Goal: Information Seeking & Learning: Check status

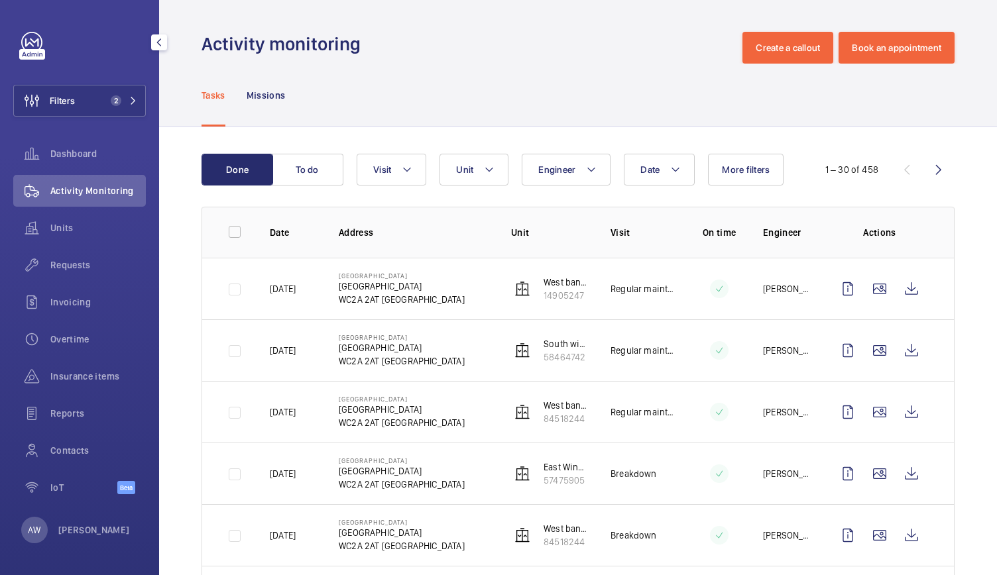
scroll to position [167, 0]
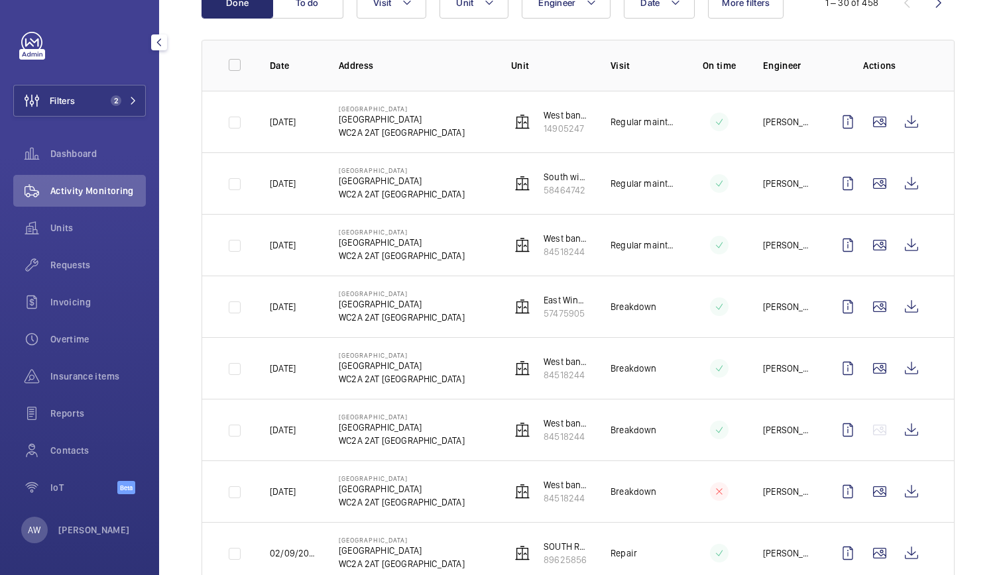
click at [119, 95] on button "Filters 2" at bounding box center [79, 101] width 133 height 32
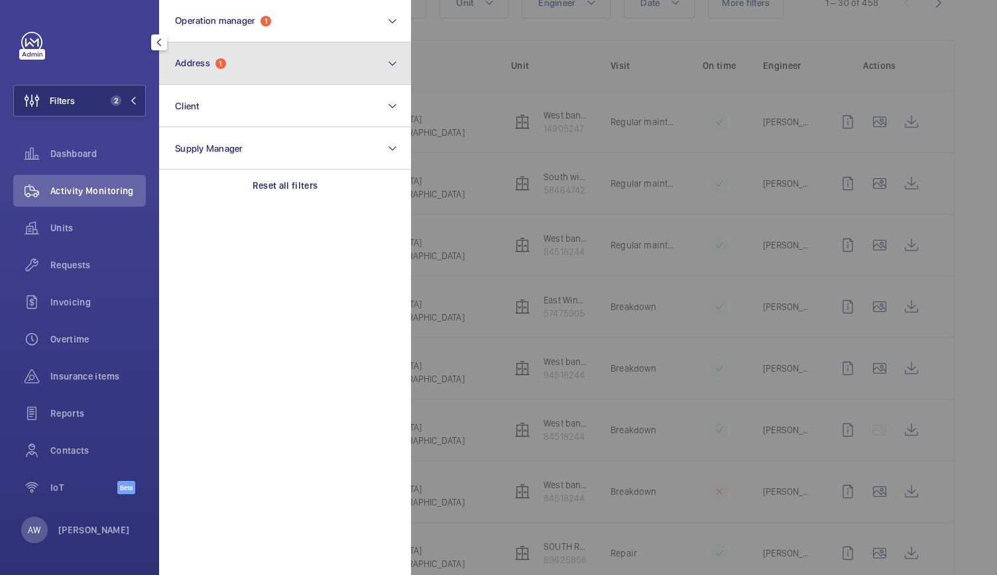
click at [198, 74] on button "Address 1" at bounding box center [285, 63] width 252 height 42
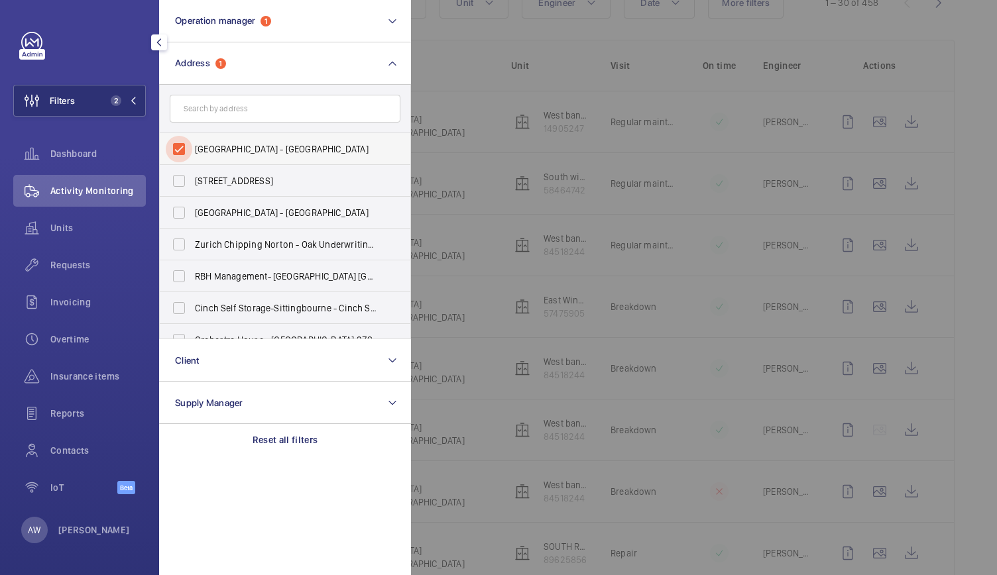
click at [186, 158] on input "[GEOGRAPHIC_DATA] - [GEOGRAPHIC_DATA]" at bounding box center [179, 149] width 27 height 27
checkbox input "false"
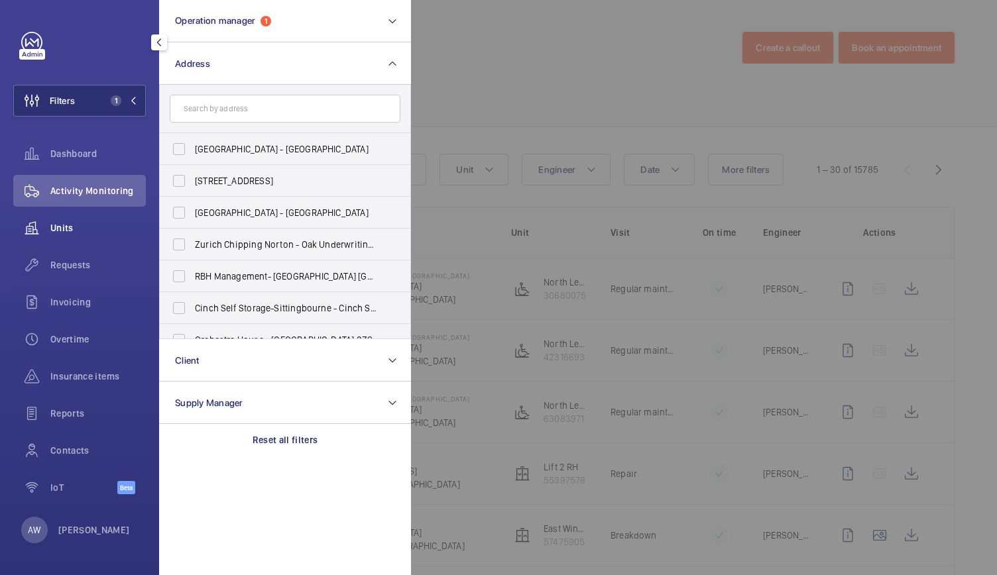
click at [55, 226] on span "Units" at bounding box center [97, 227] width 95 height 13
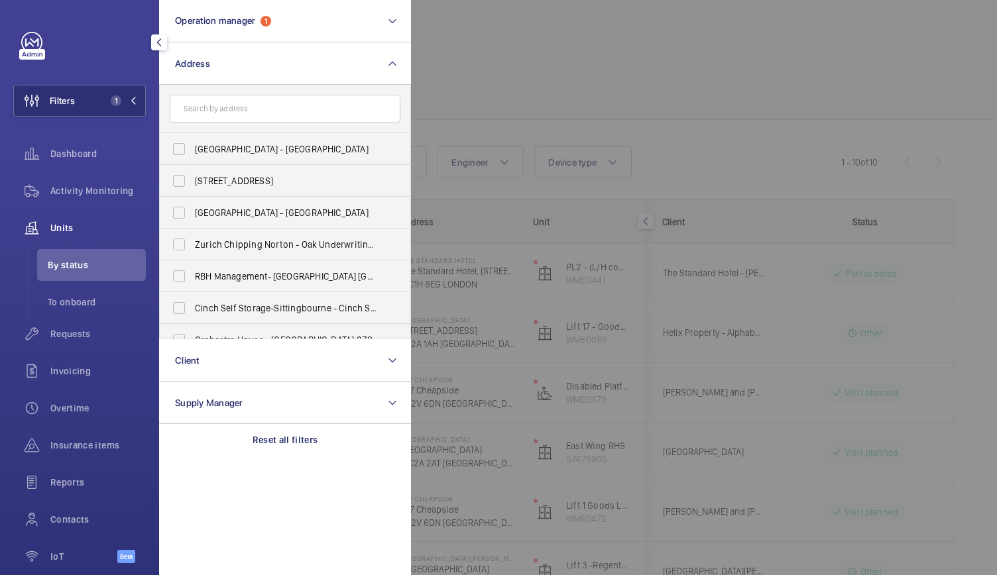
click at [567, 108] on div at bounding box center [909, 287] width 997 height 575
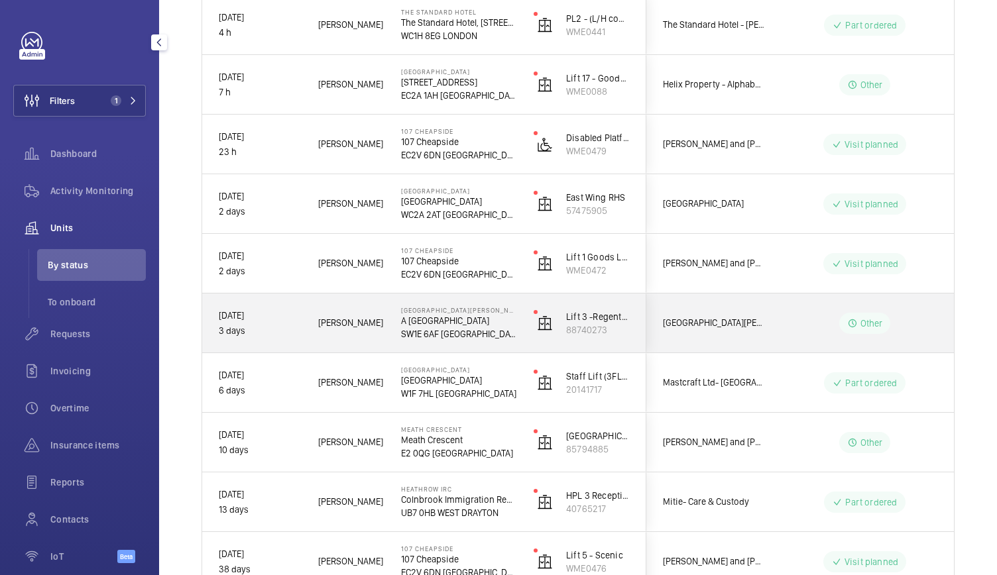
scroll to position [339, 0]
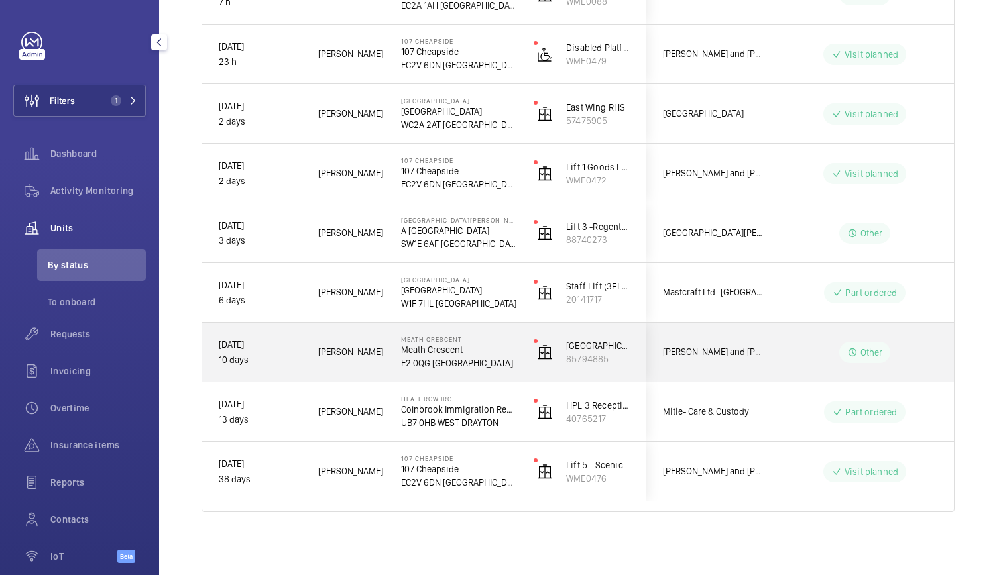
click at [377, 351] on span "[PERSON_NAME]" at bounding box center [351, 352] width 66 height 15
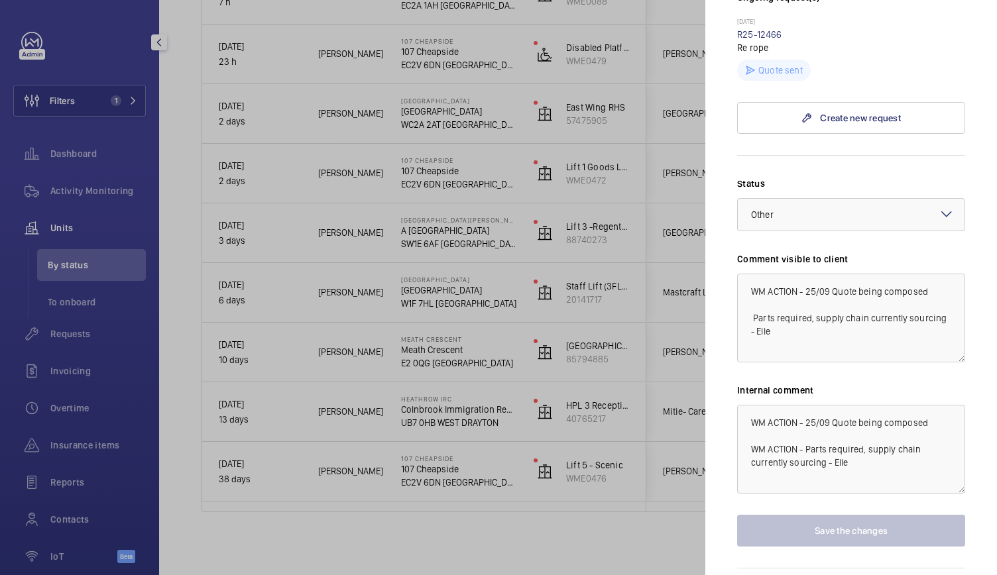
scroll to position [463, 0]
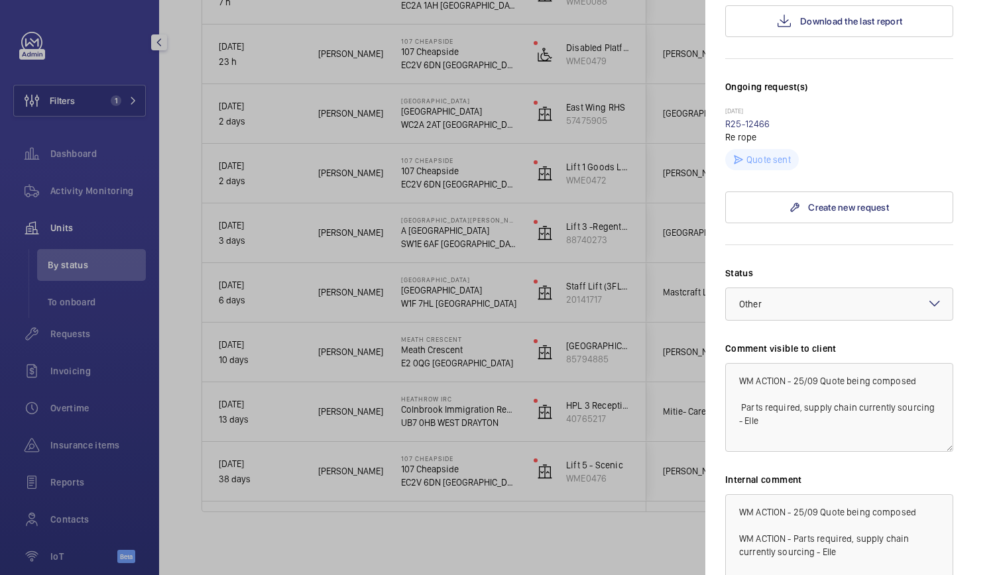
click at [486, 322] on div at bounding box center [498, 287] width 997 height 575
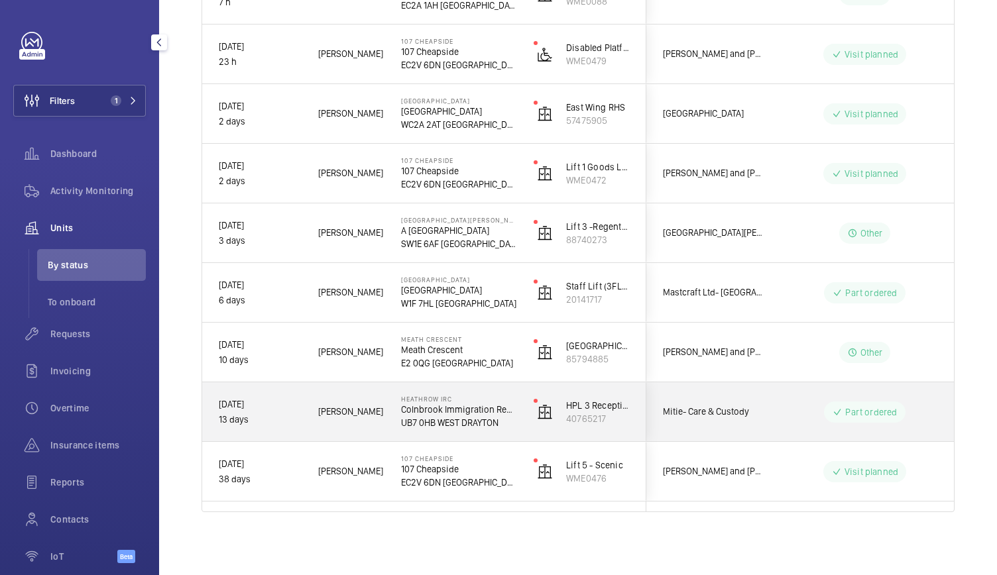
click at [382, 418] on span "[PERSON_NAME]" at bounding box center [351, 411] width 66 height 15
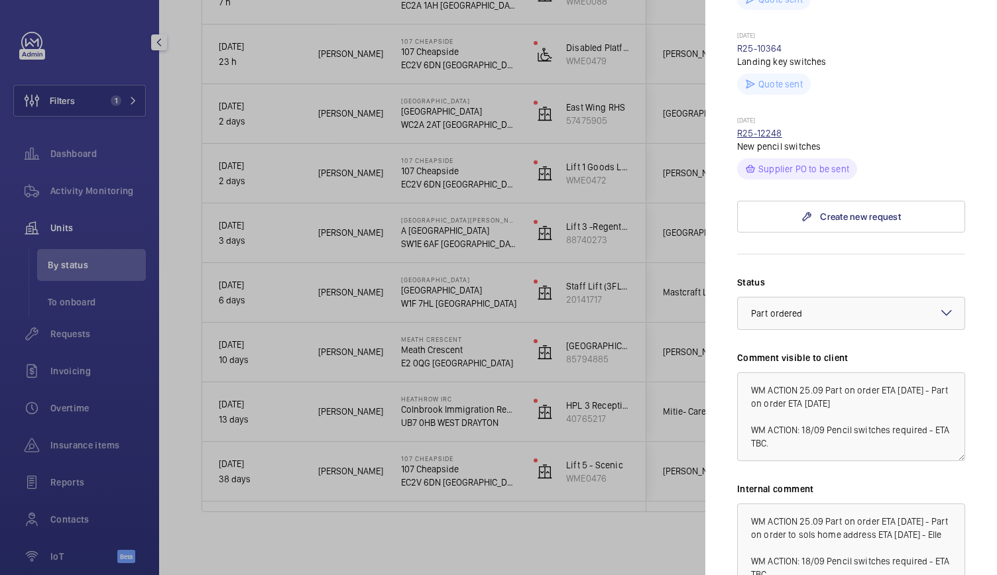
click at [753, 131] on link "R25-12248" at bounding box center [759, 133] width 45 height 11
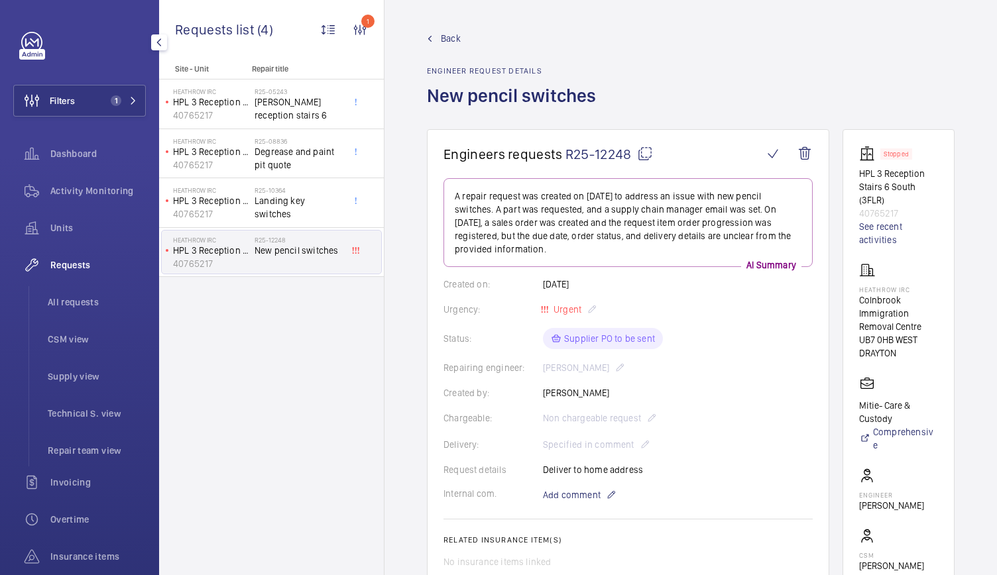
click at [607, 149] on span "R25-12248" at bounding box center [608, 154] width 87 height 17
click at [22, 333] on div "Requests All requests CSM view Supply view Technical S. view Repair team view" at bounding box center [79, 357] width 133 height 217
click at [131, 96] on span "1" at bounding box center [121, 100] width 32 height 11
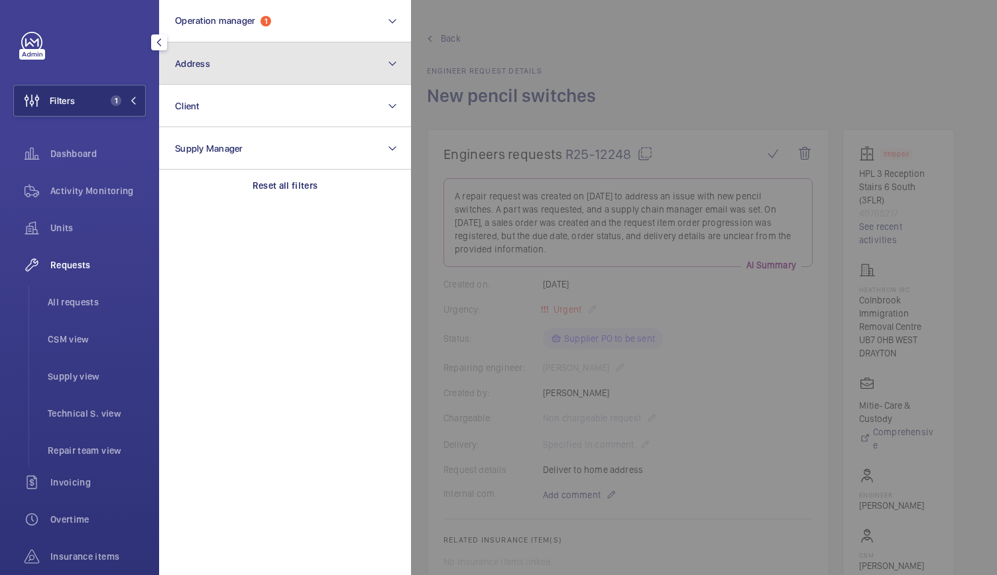
click at [204, 54] on button "Address" at bounding box center [285, 63] width 252 height 42
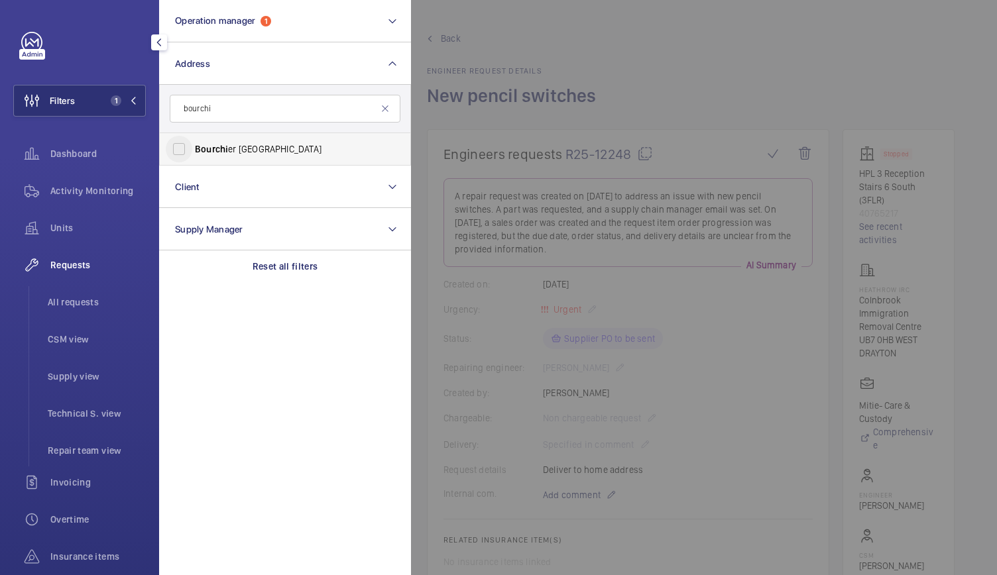
type input "bourchi"
click at [184, 148] on input "[GEOGRAPHIC_DATA]" at bounding box center [179, 149] width 27 height 27
checkbox input "true"
click at [66, 344] on span "CSM view" at bounding box center [97, 339] width 98 height 13
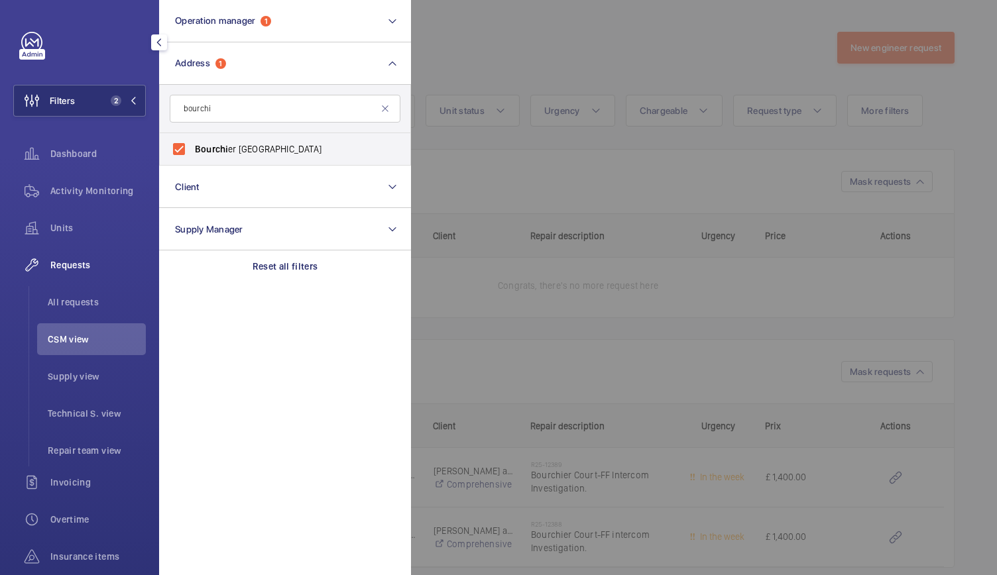
click at [590, 297] on div at bounding box center [909, 287] width 997 height 575
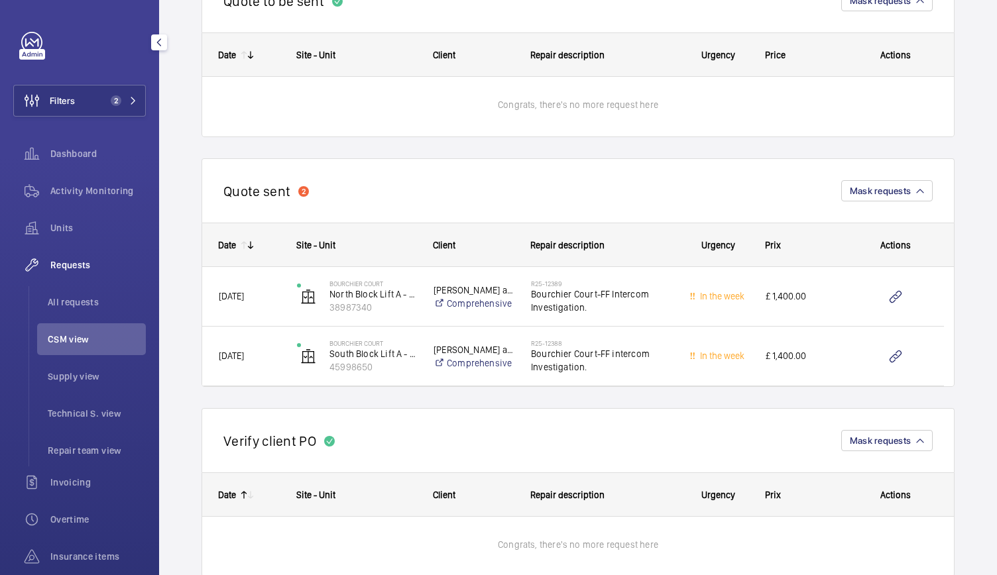
scroll to position [182, 0]
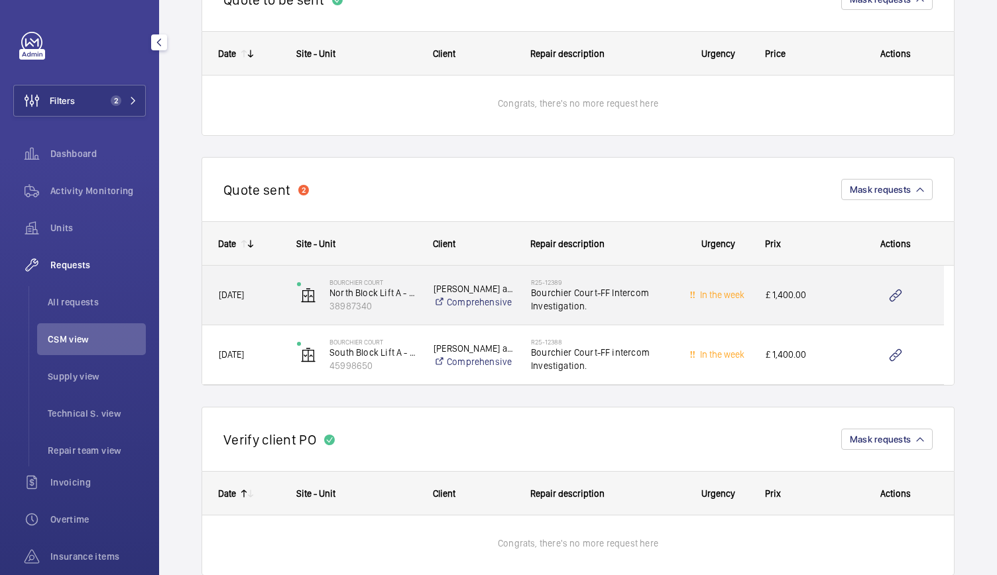
click at [561, 308] on span "Bourchier Court-FF Intercom Investigation." at bounding box center [600, 299] width 139 height 27
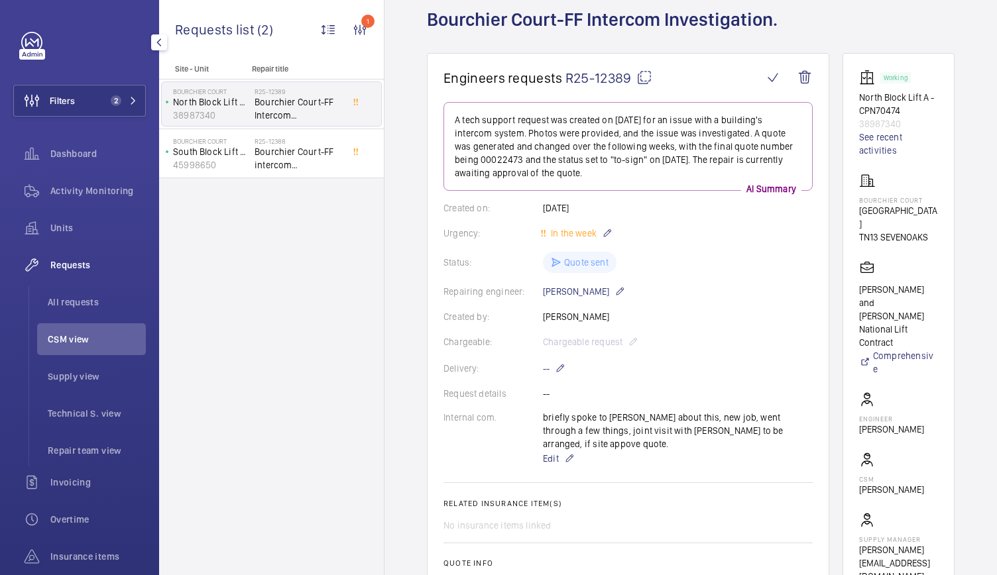
scroll to position [74, 0]
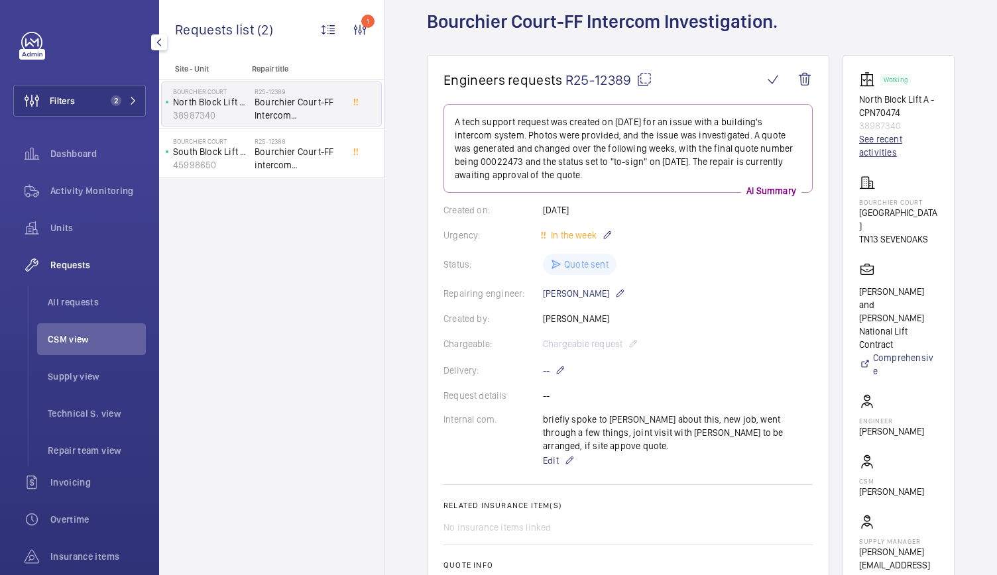
click at [892, 141] on link "See recent activities" at bounding box center [898, 146] width 79 height 27
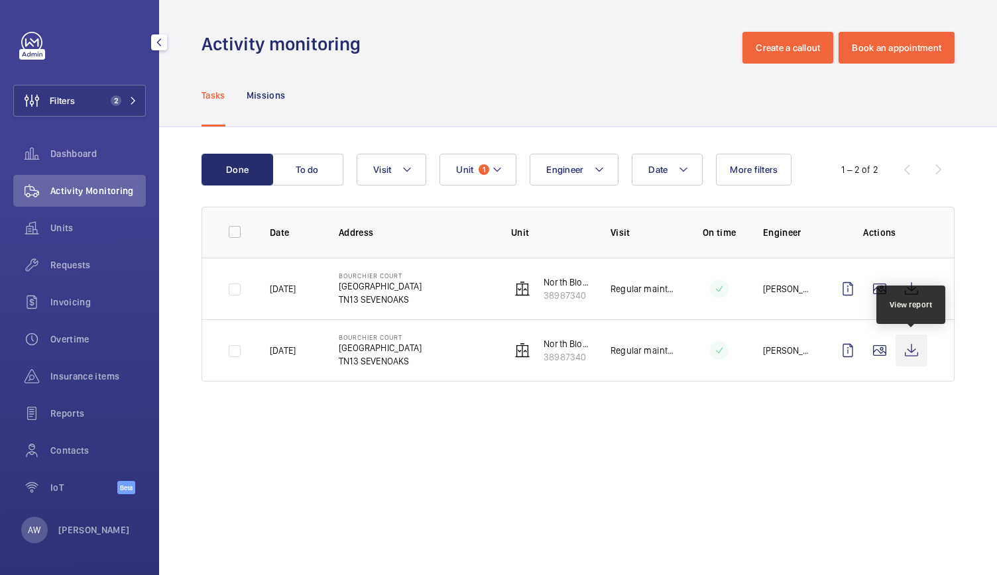
click at [913, 351] on wm-front-icon-button at bounding box center [911, 351] width 32 height 32
click at [484, 163] on button "Unit 1" at bounding box center [477, 170] width 77 height 32
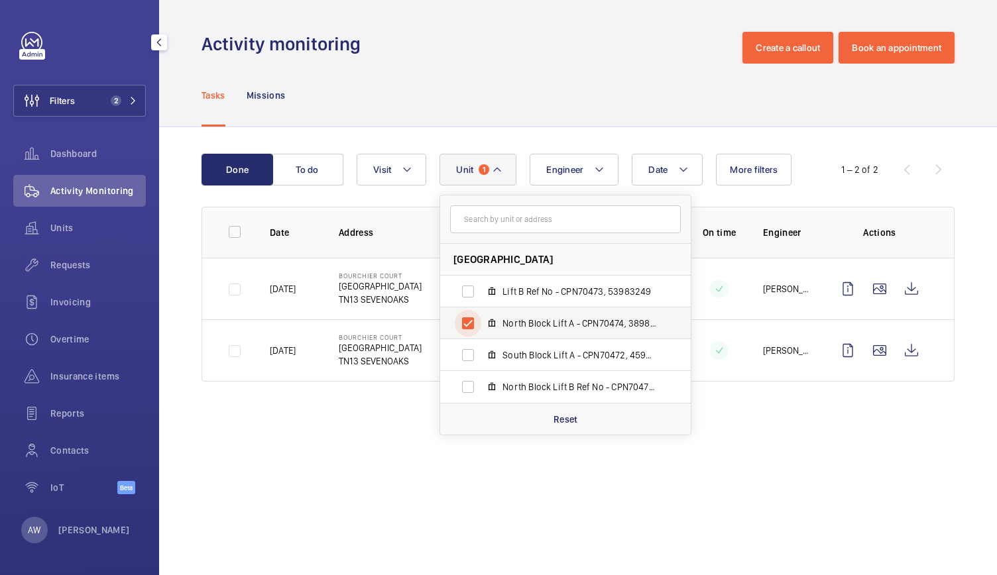
click at [464, 320] on input "North Block Lift A - CPN70474, 38987340" at bounding box center [468, 323] width 27 height 27
checkbox input "false"
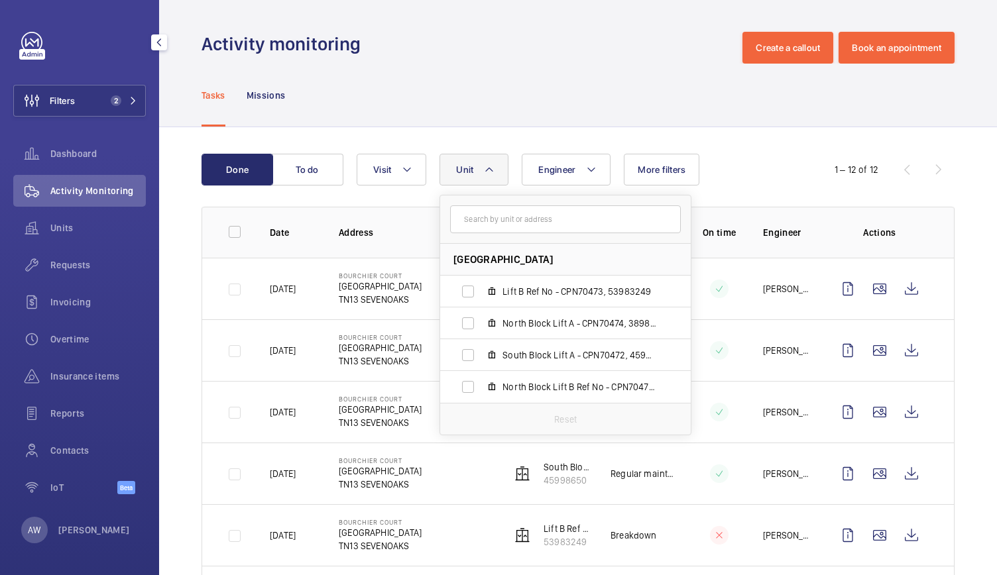
click at [447, 117] on div "Tasks Missions" at bounding box center [577, 95] width 753 height 63
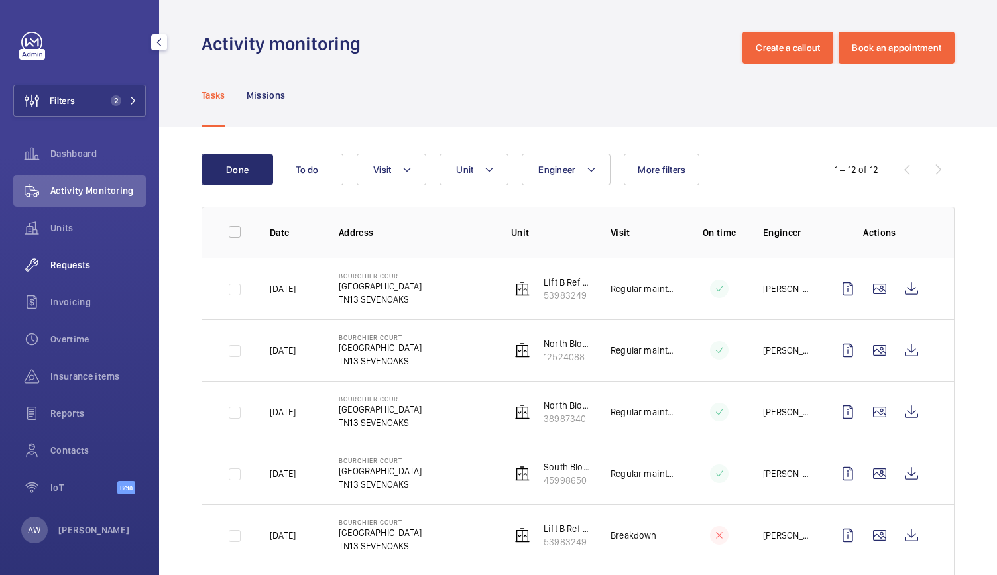
click at [65, 263] on span "Requests" at bounding box center [97, 264] width 95 height 13
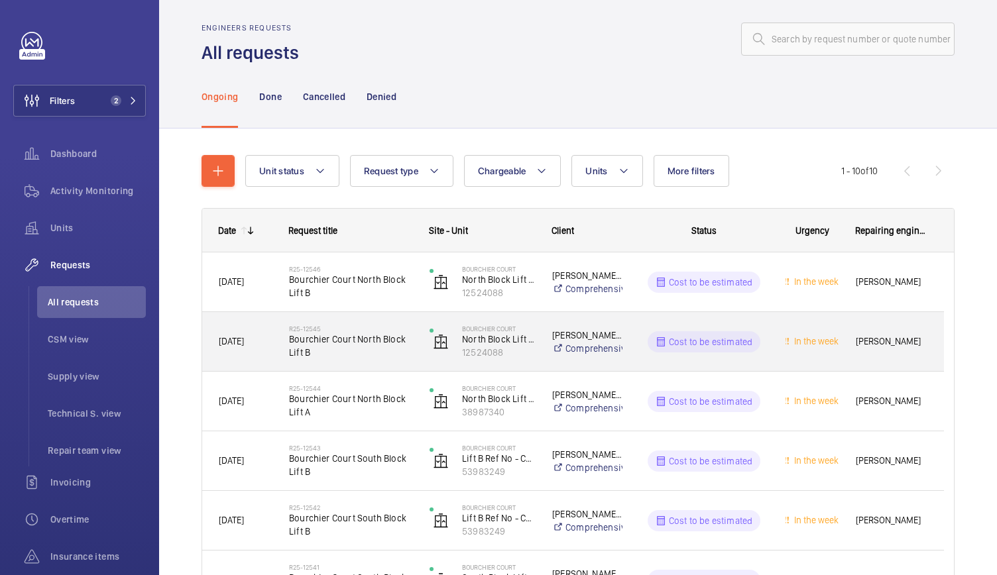
scroll to position [1, 0]
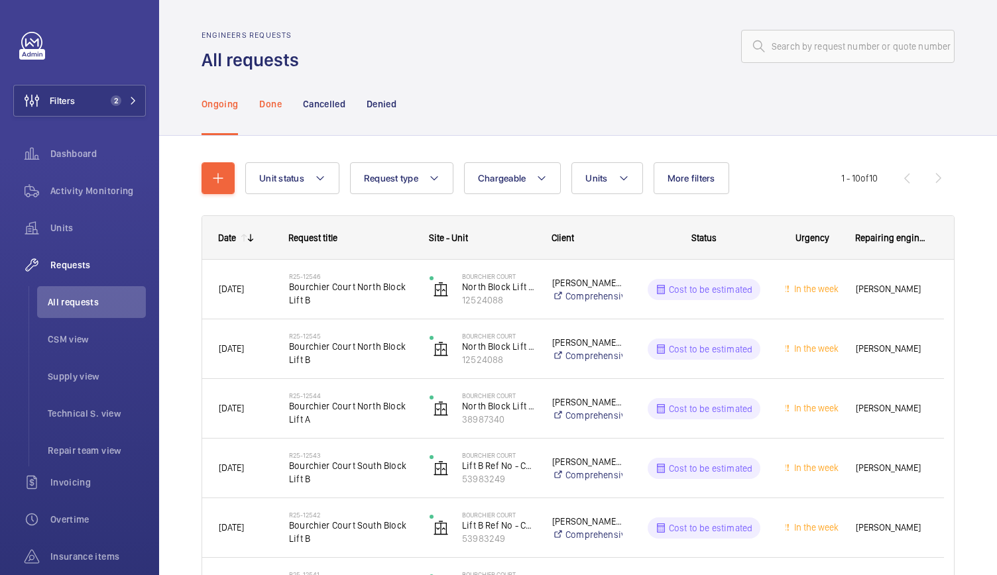
click at [266, 96] on div "Done" at bounding box center [270, 103] width 22 height 63
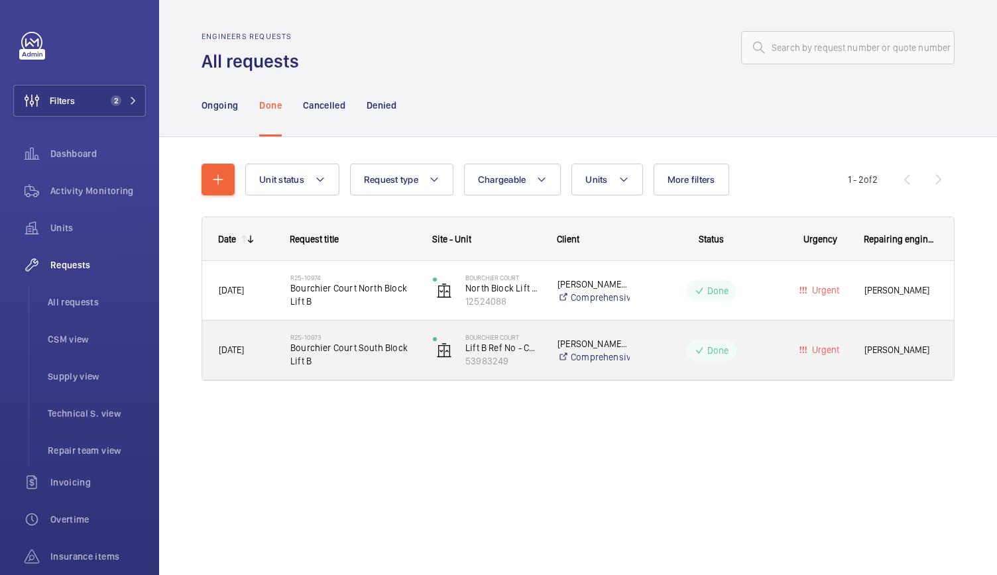
click at [376, 362] on span "Bourchier Court South Block Lift B" at bounding box center [352, 354] width 125 height 27
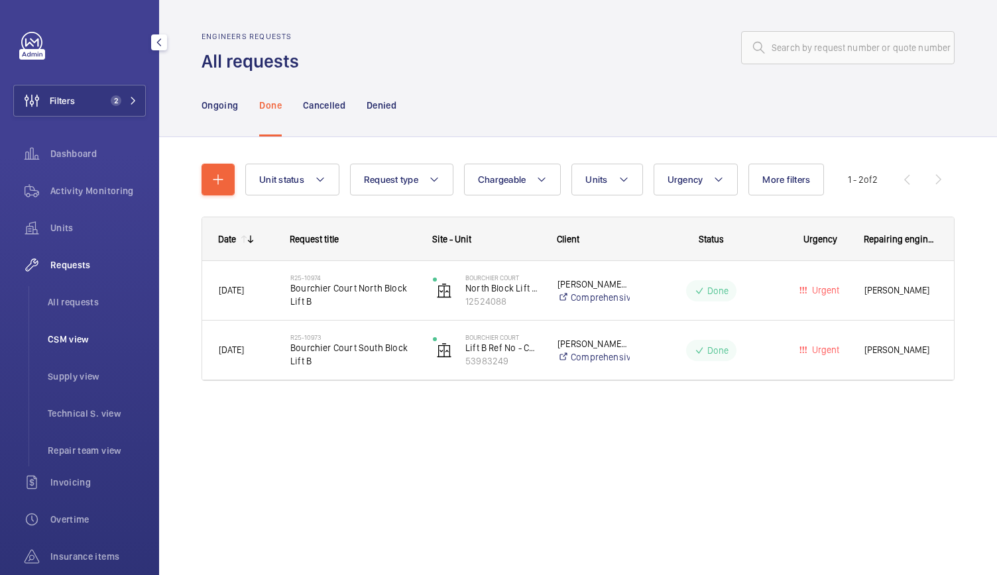
click at [72, 339] on span "CSM view" at bounding box center [97, 339] width 98 height 13
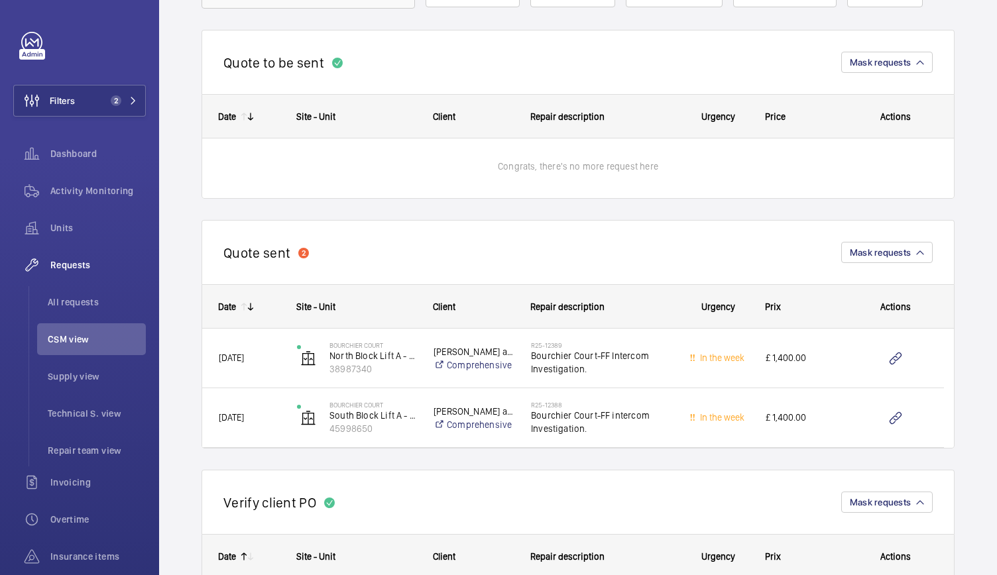
scroll to position [268, 0]
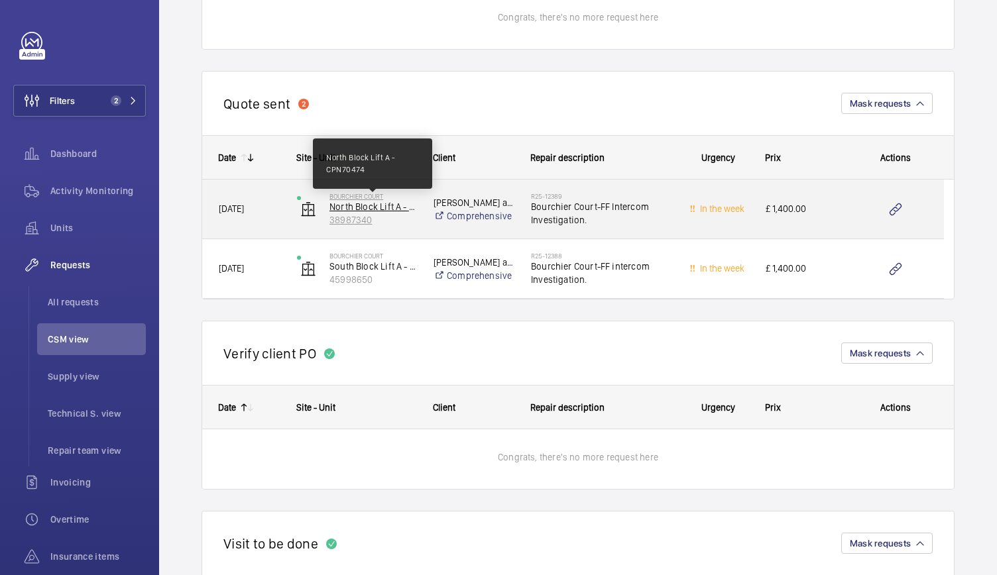
click at [407, 206] on p "North Block Lift A - CPN70474" at bounding box center [372, 206] width 87 height 13
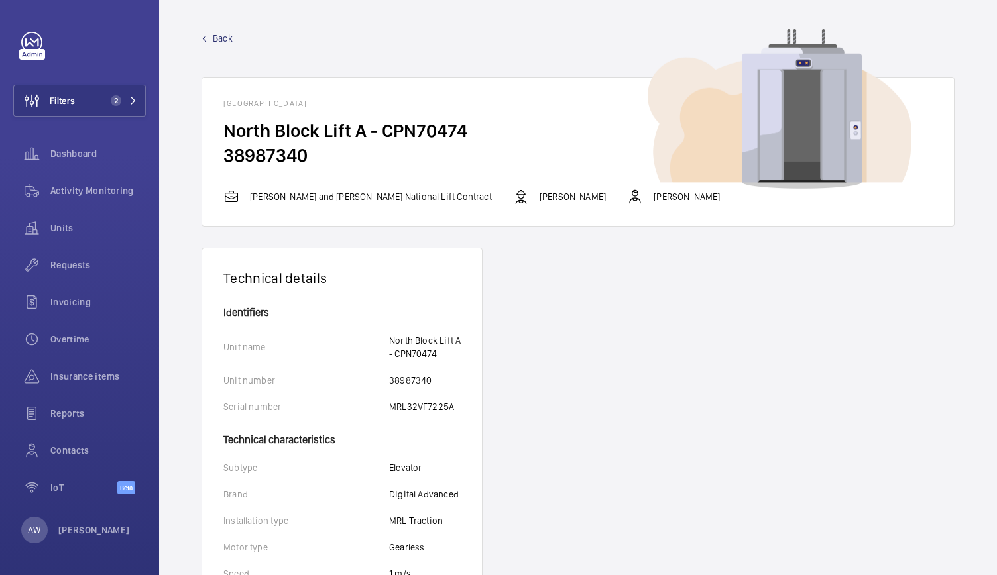
click at [217, 36] on span "Back" at bounding box center [223, 38] width 20 height 13
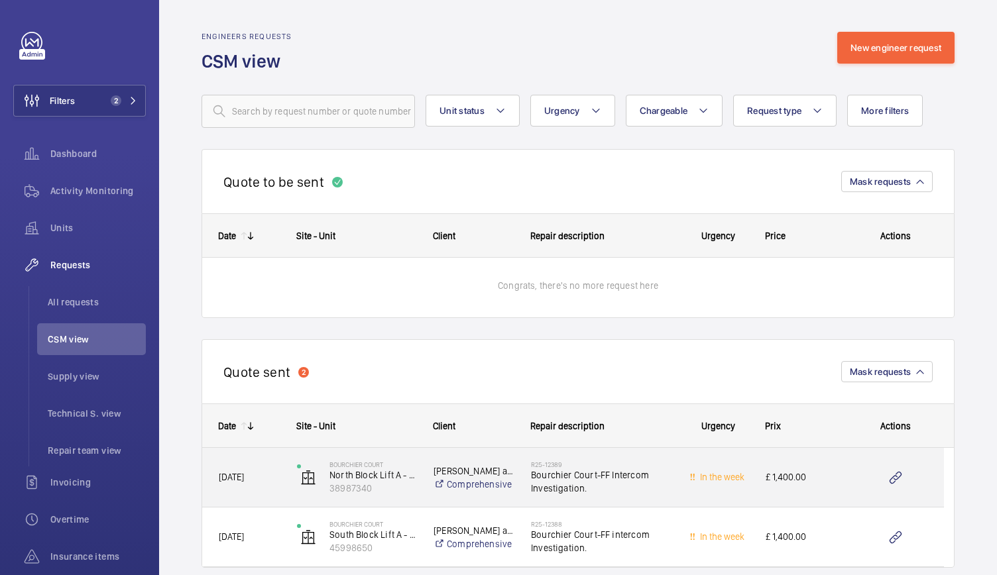
click at [425, 500] on div "[PERSON_NAME] and [PERSON_NAME] National Lift Contract Comprehensive" at bounding box center [465, 477] width 96 height 53
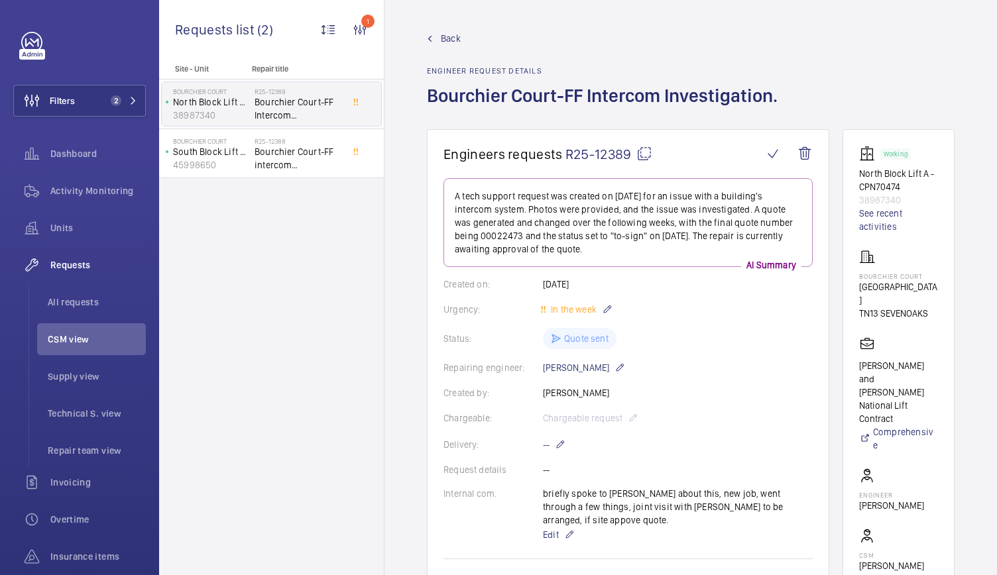
click at [449, 43] on span "Back" at bounding box center [451, 38] width 20 height 13
